Goal: Transaction & Acquisition: Purchase product/service

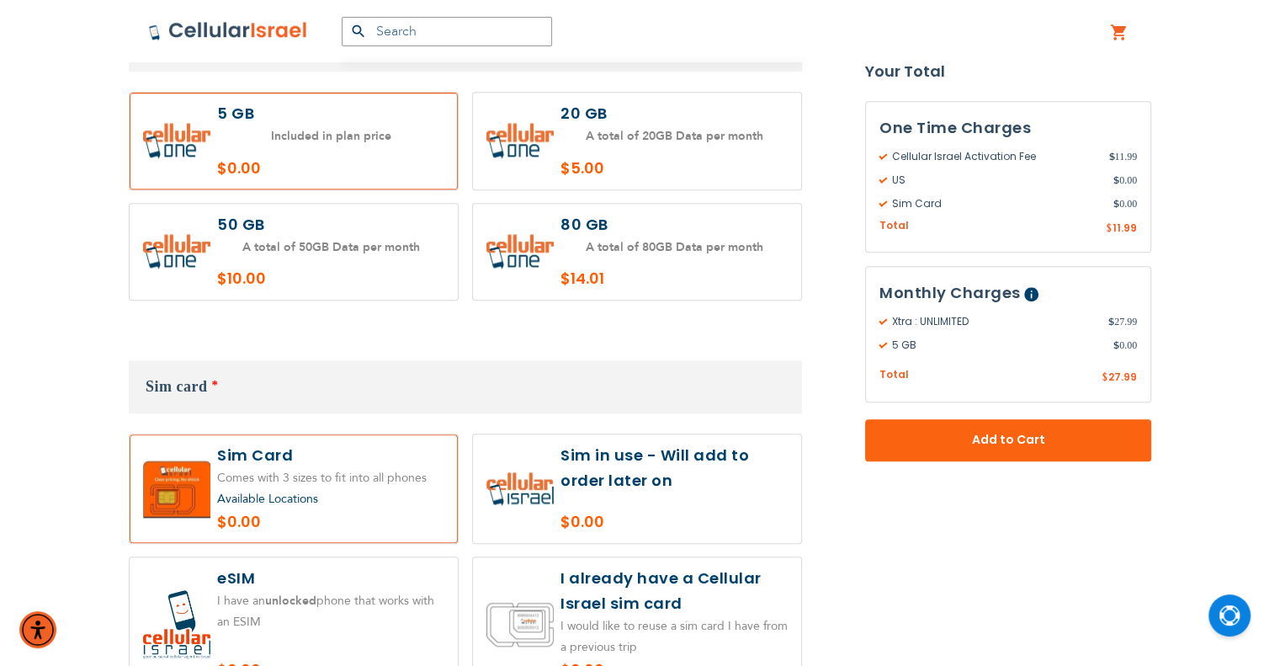
scroll to position [1599, 0]
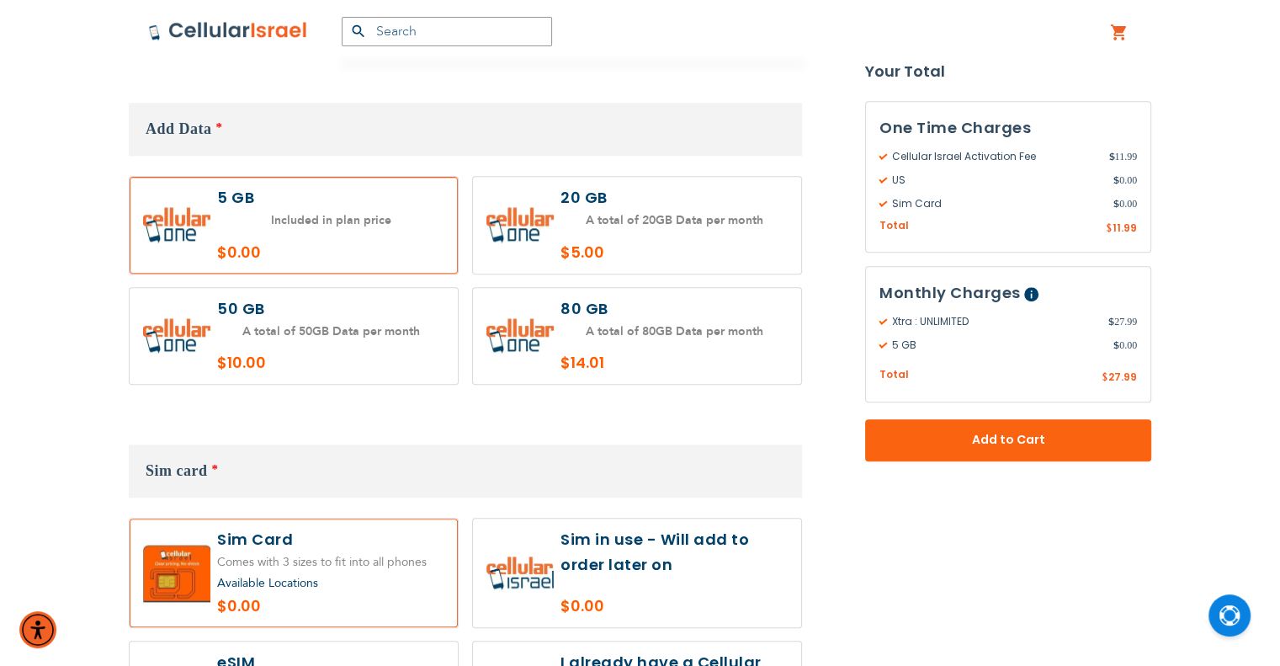
click at [346, 319] on label at bounding box center [294, 336] width 328 height 97
radio input "true"
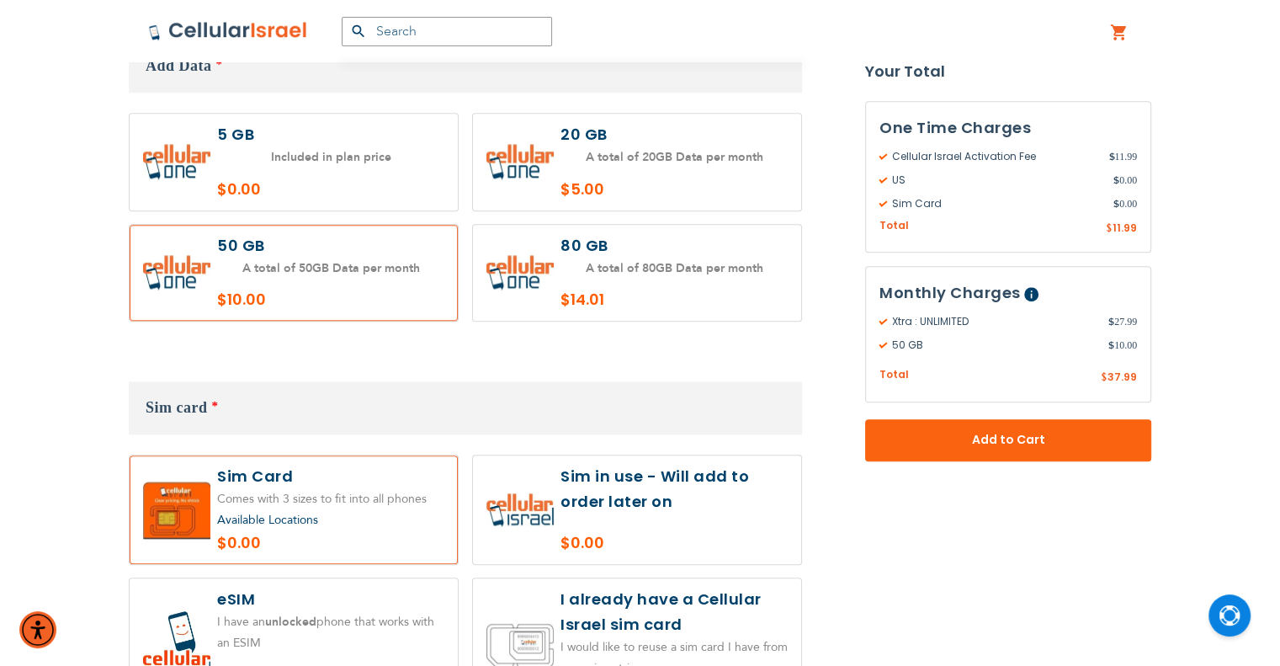
scroll to position [1767, 0]
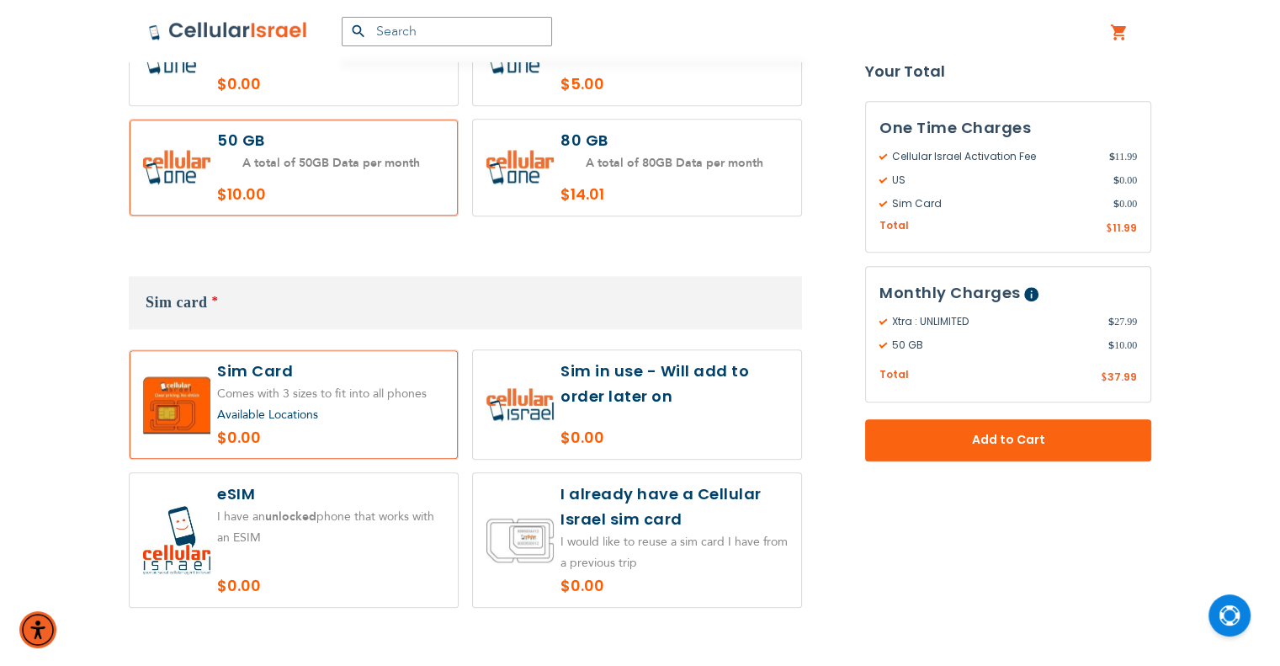
click at [666, 398] on label at bounding box center [637, 404] width 328 height 109
radio input "true"
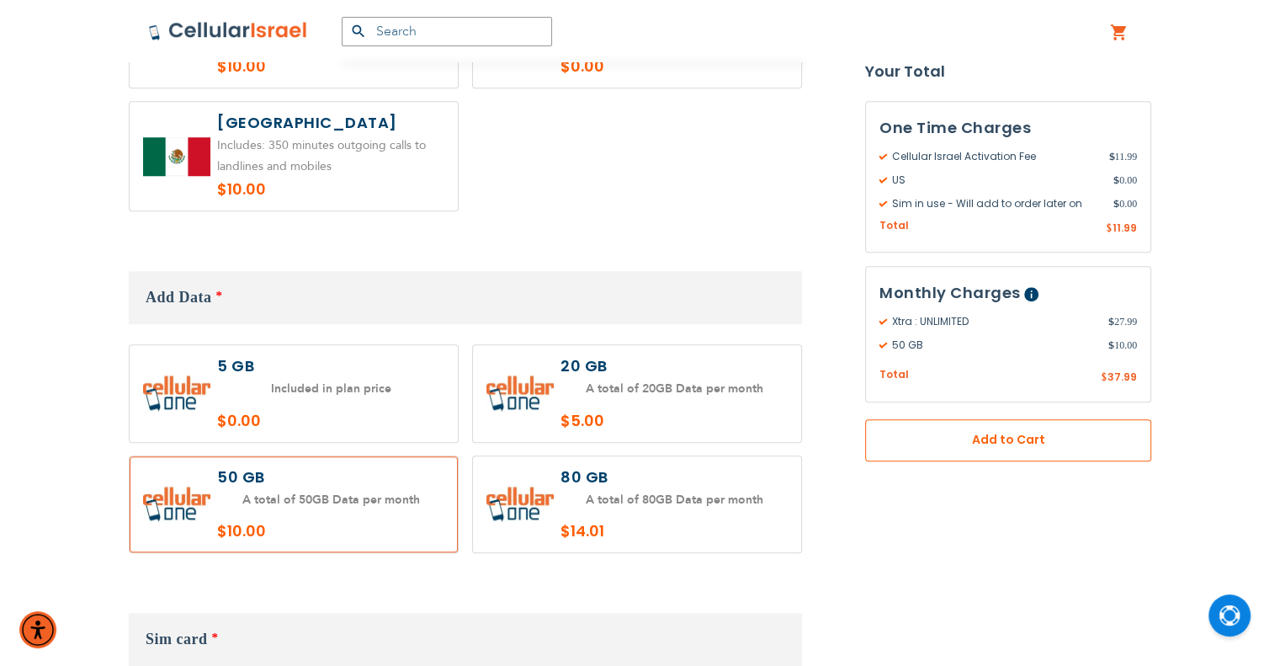
click at [1099, 444] on button "Add to Cart" at bounding box center [1008, 440] width 286 height 42
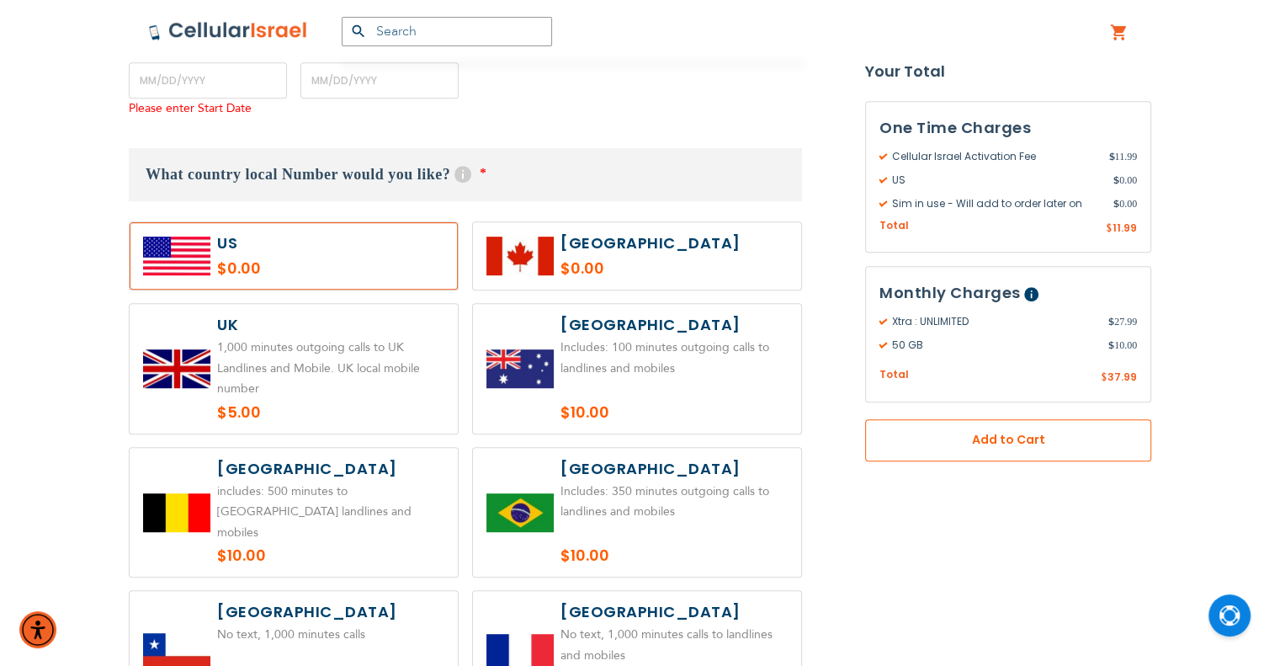
scroll to position [803, 0]
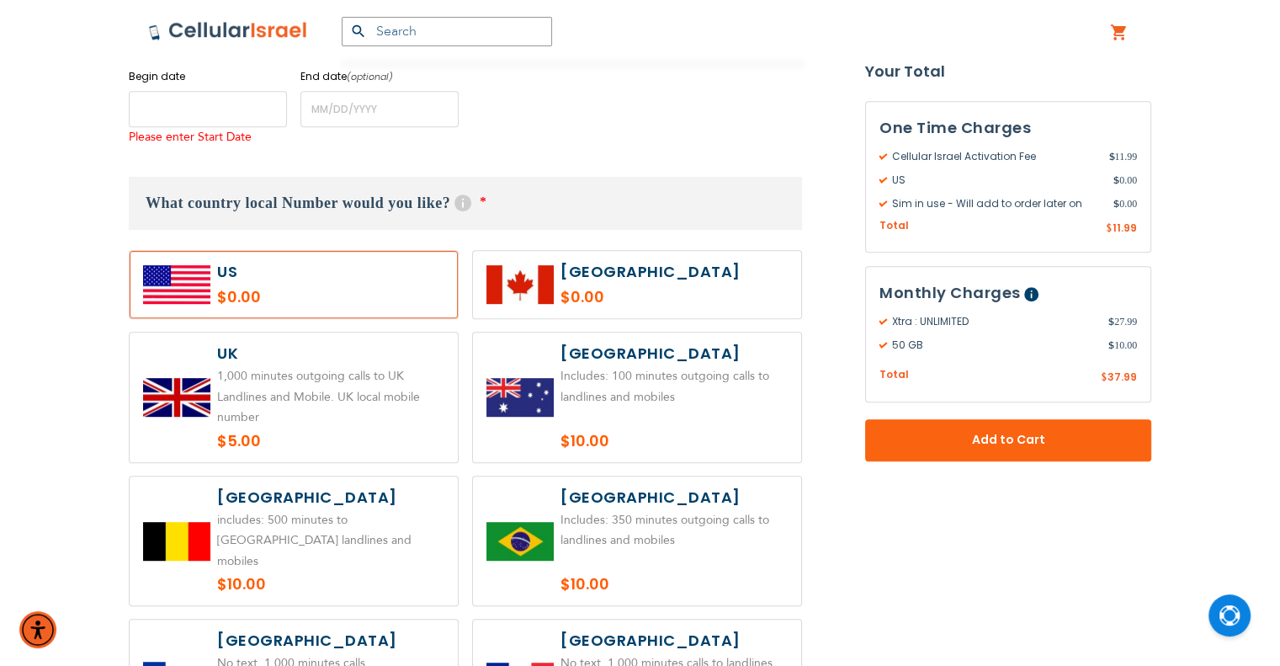
click at [187, 100] on input "name" at bounding box center [208, 109] width 158 height 36
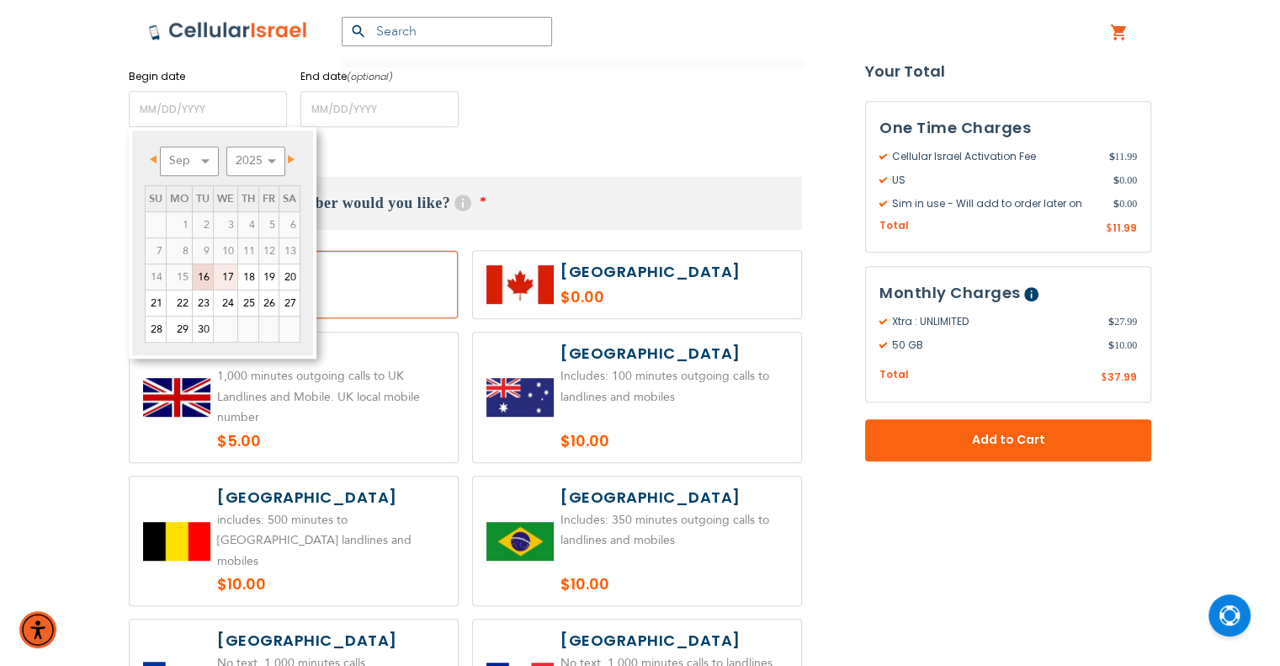
drag, startPoint x: 224, startPoint y: 283, endPoint x: 330, endPoint y: 167, distance: 157.3
click at [224, 283] on link "17" at bounding box center [226, 276] width 24 height 25
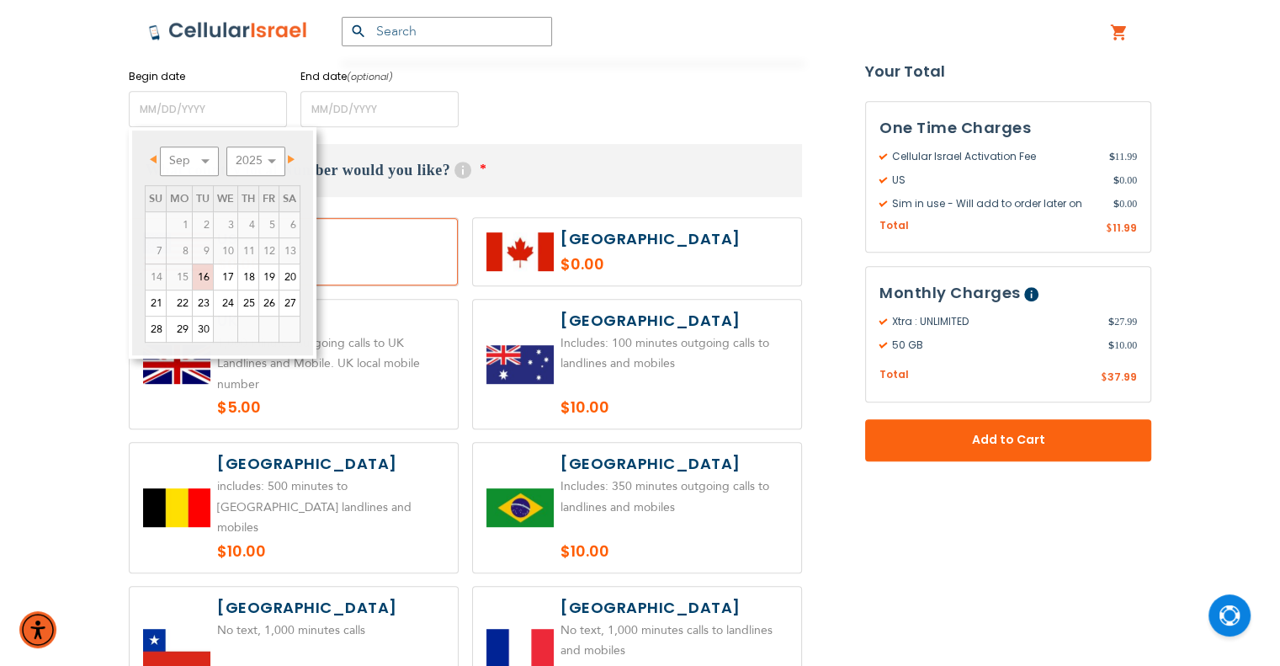
type input "[DATE]"
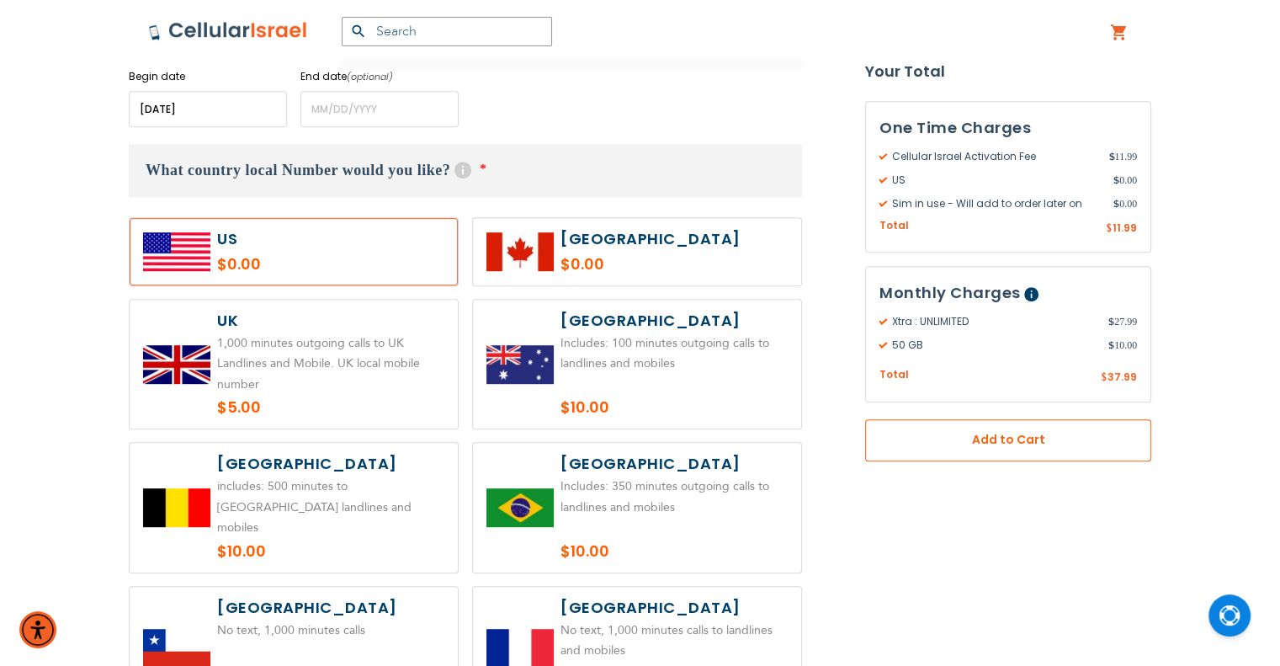
click at [1075, 444] on span "Add to Cart" at bounding box center [1008, 441] width 175 height 18
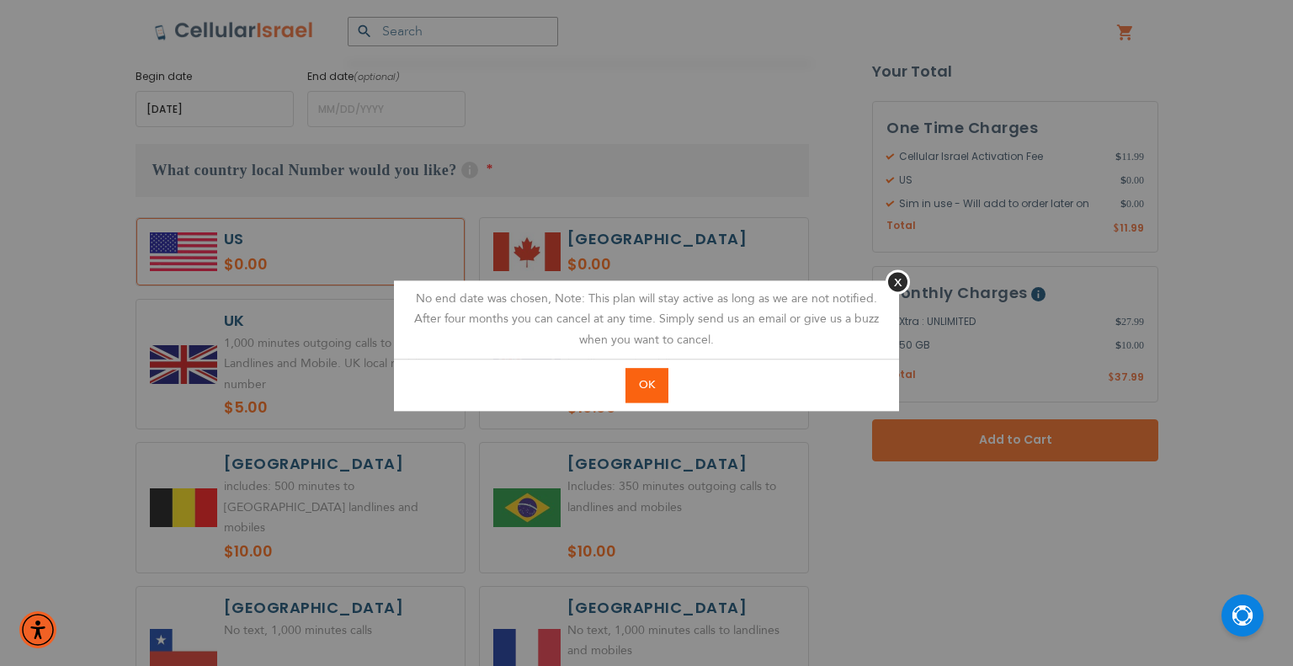
click at [661, 391] on button "OK" at bounding box center [646, 385] width 43 height 35
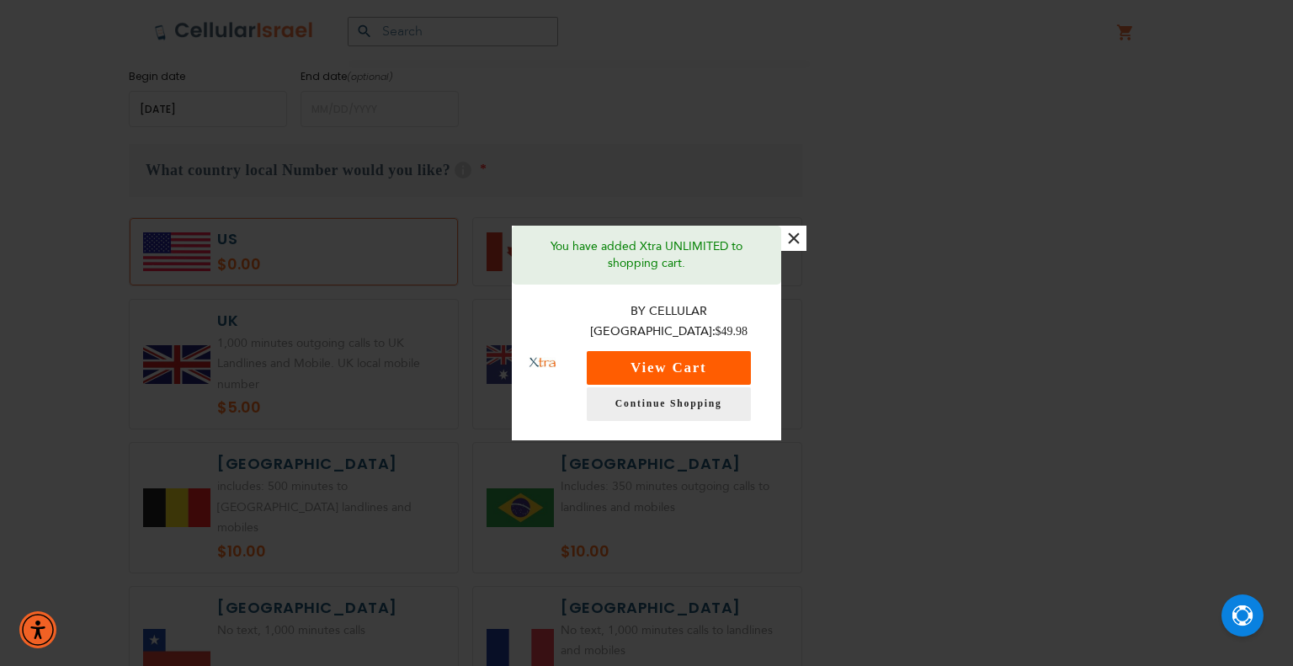
click at [706, 363] on button "View Cart" at bounding box center [669, 368] width 164 height 34
